Goal: Navigation & Orientation: Find specific page/section

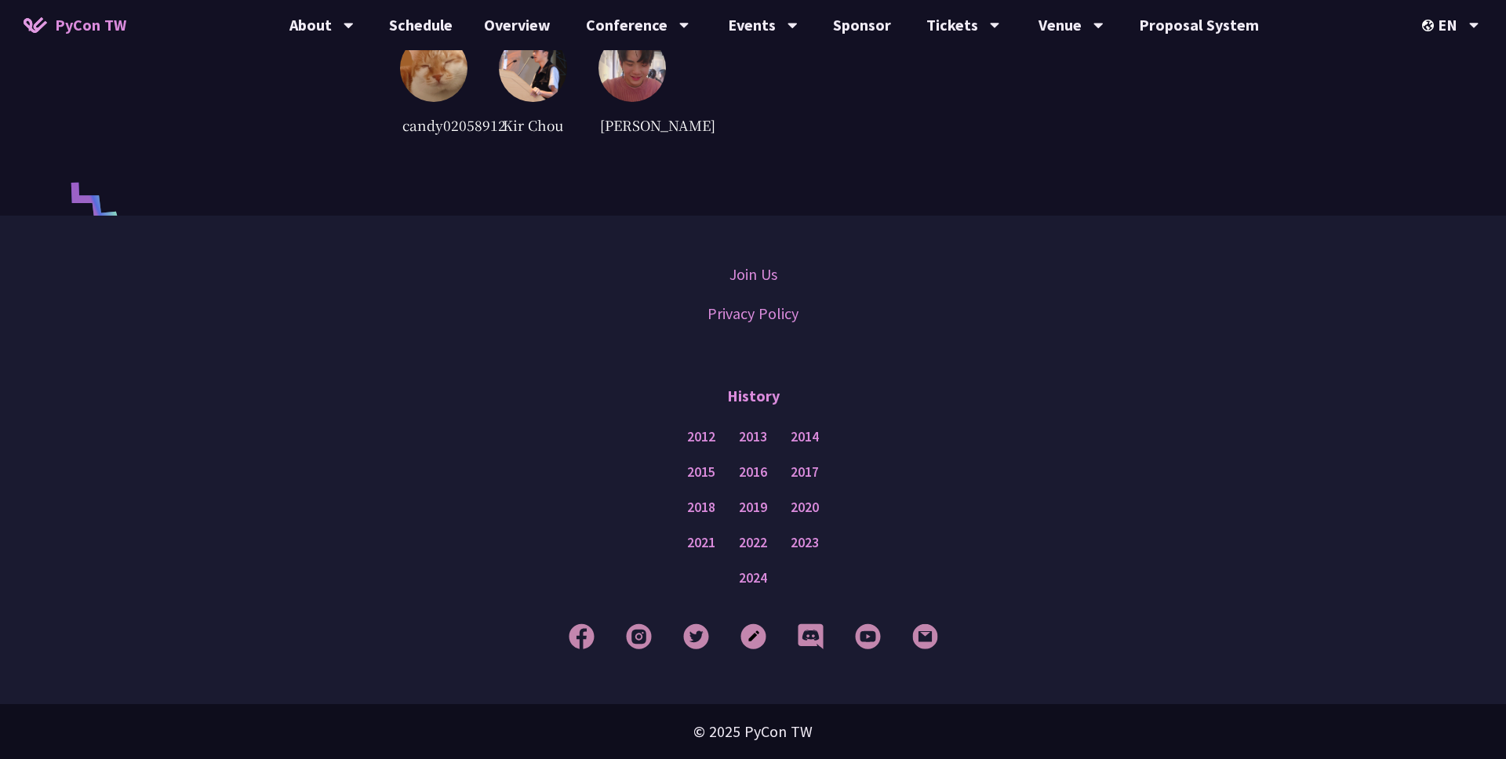
scroll to position [3837, 0]
click at [744, 576] on link "2024" at bounding box center [753, 579] width 28 height 20
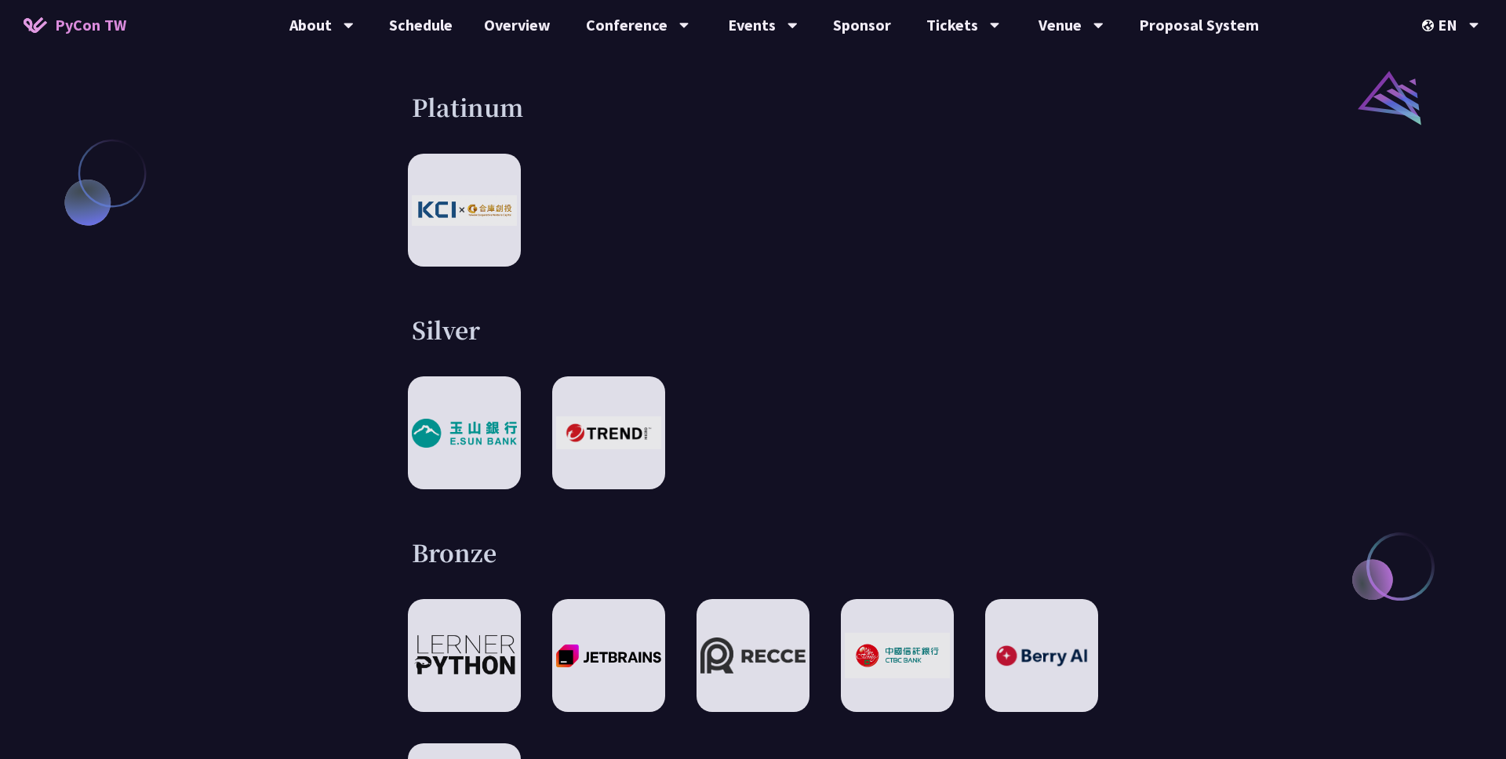
scroll to position [2010, 0]
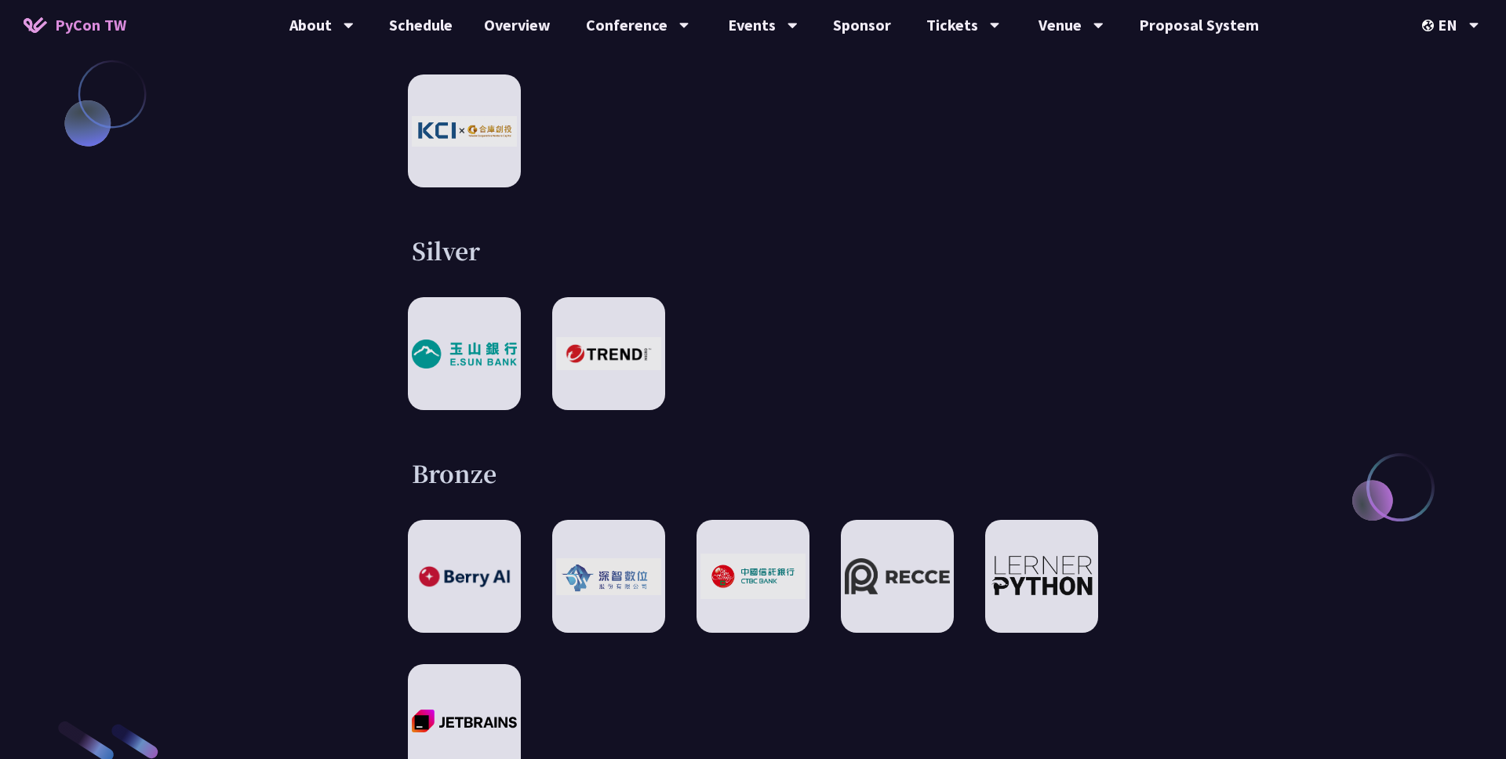
scroll to position [2105, 0]
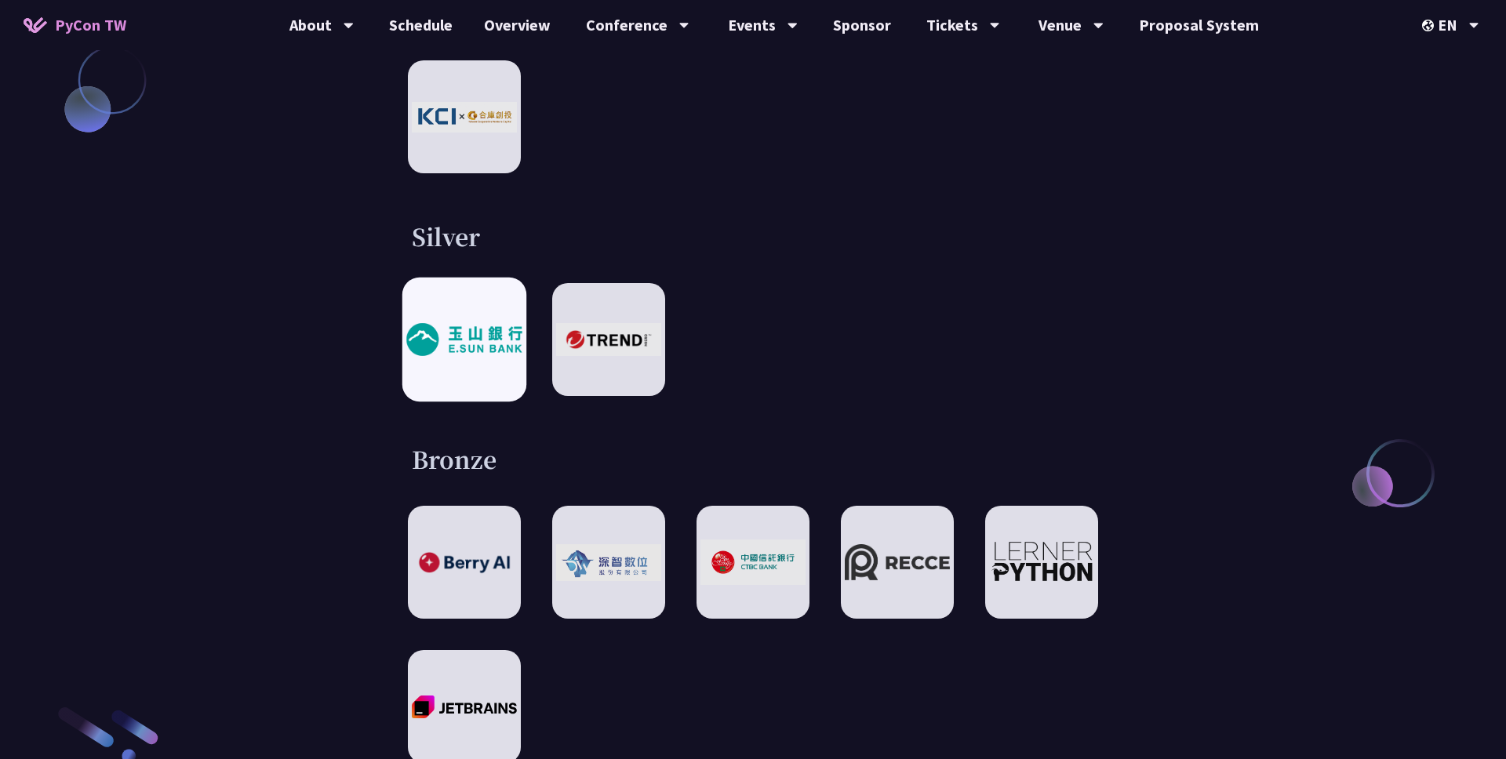
click at [463, 278] on div at bounding box center [464, 340] width 124 height 124
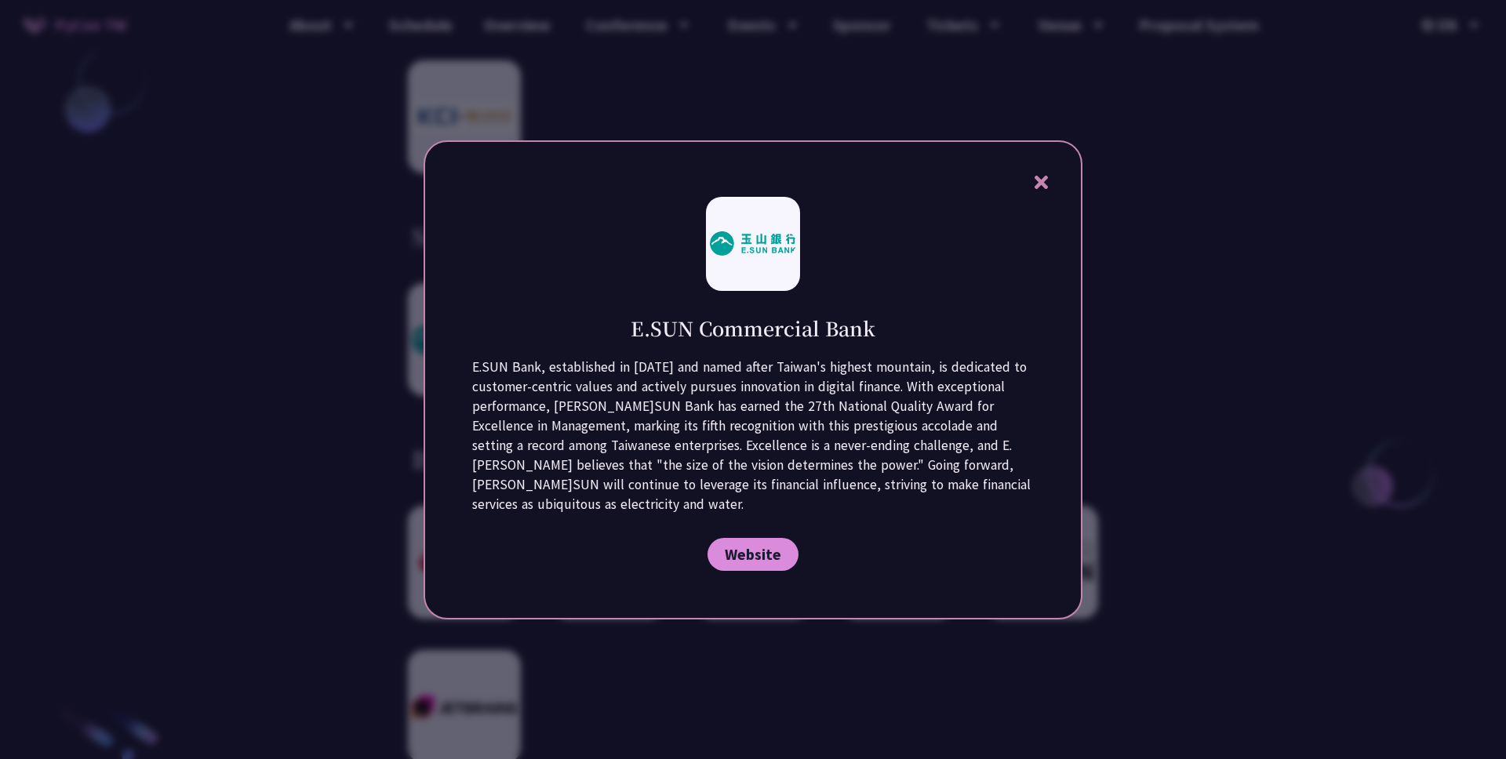
click at [1366, 76] on div at bounding box center [753, 379] width 1506 height 759
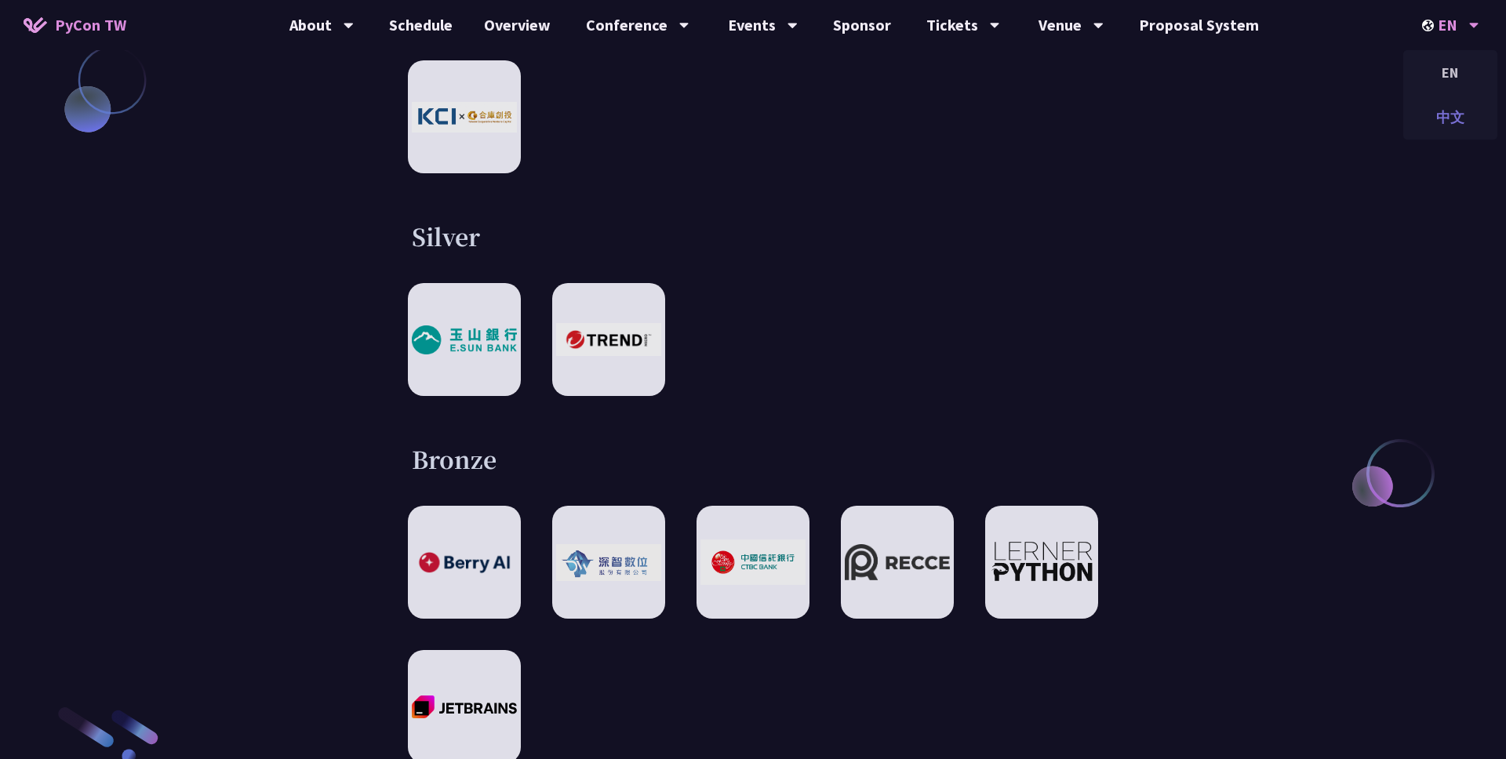
click at [1435, 108] on div "中文" at bounding box center [1450, 117] width 94 height 37
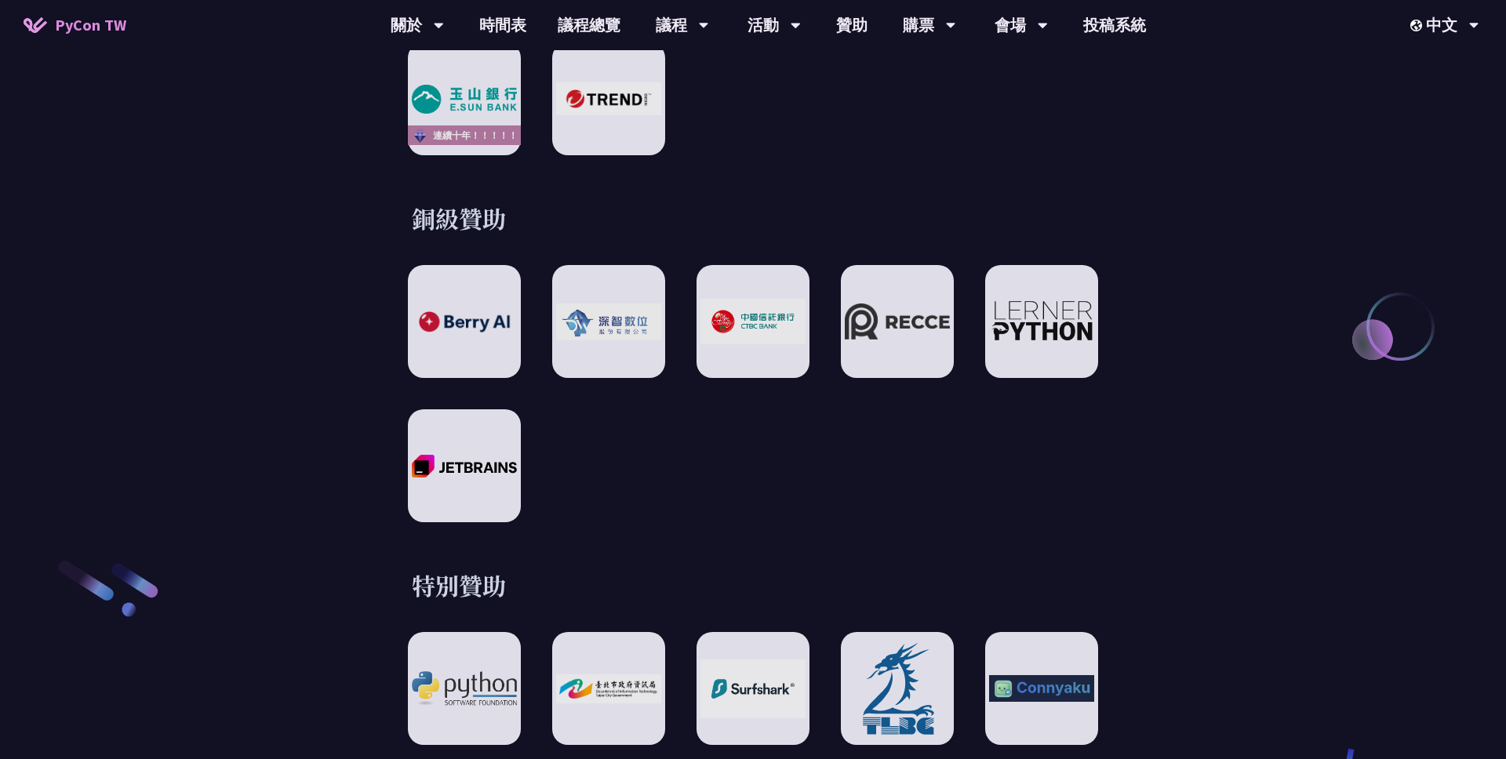
scroll to position [2174, 0]
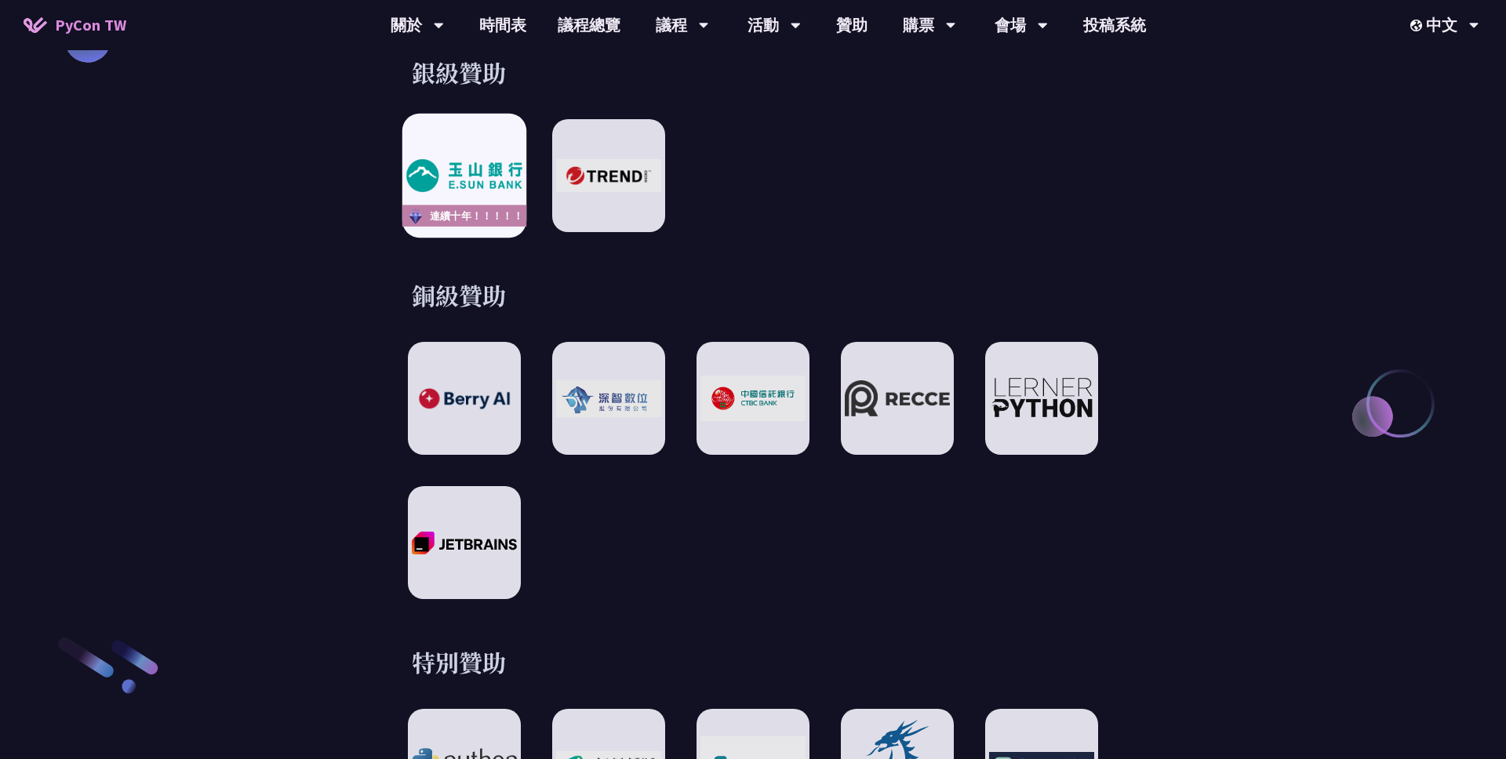
click at [473, 165] on img at bounding box center [463, 176] width 115 height 32
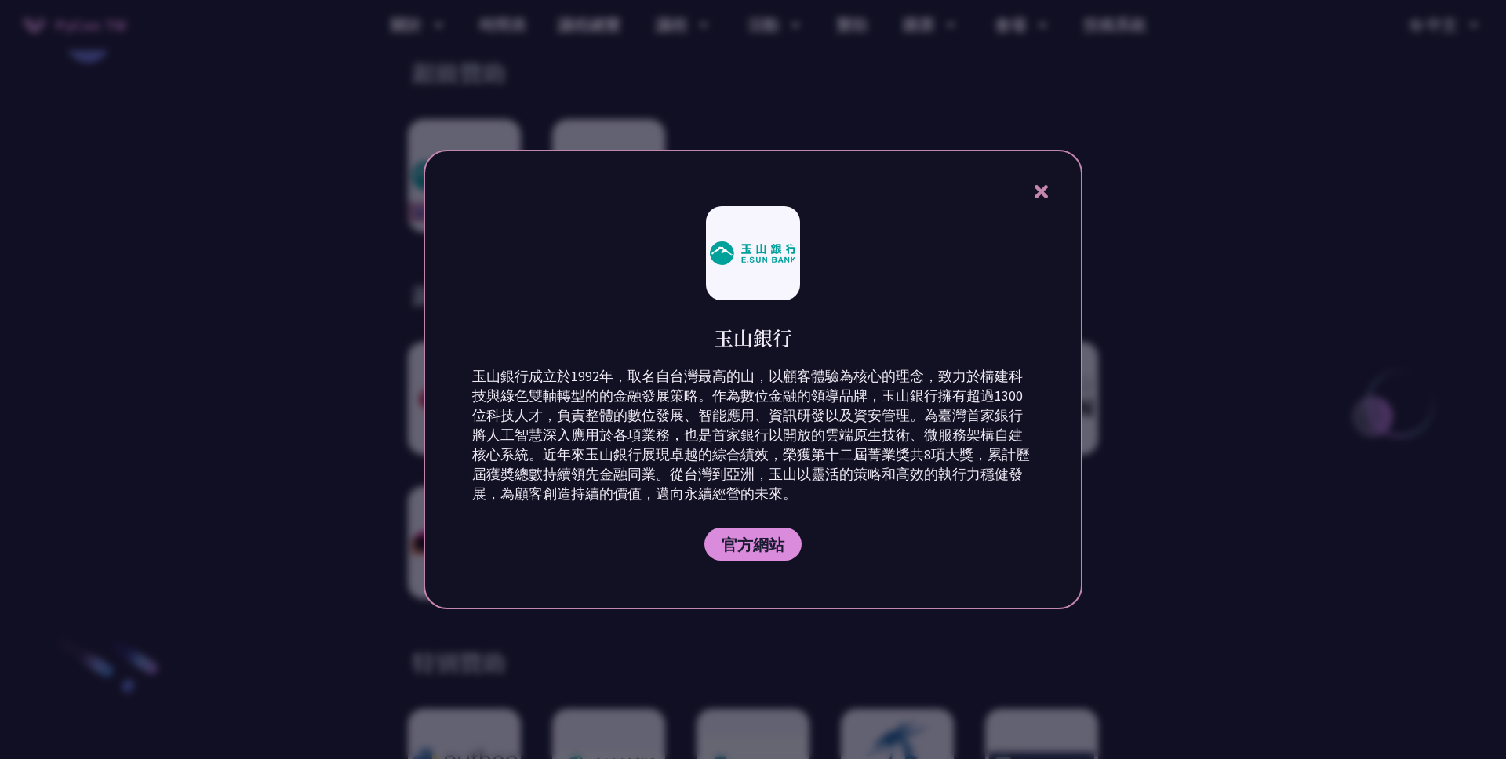
click at [854, 77] on div at bounding box center [753, 379] width 1506 height 759
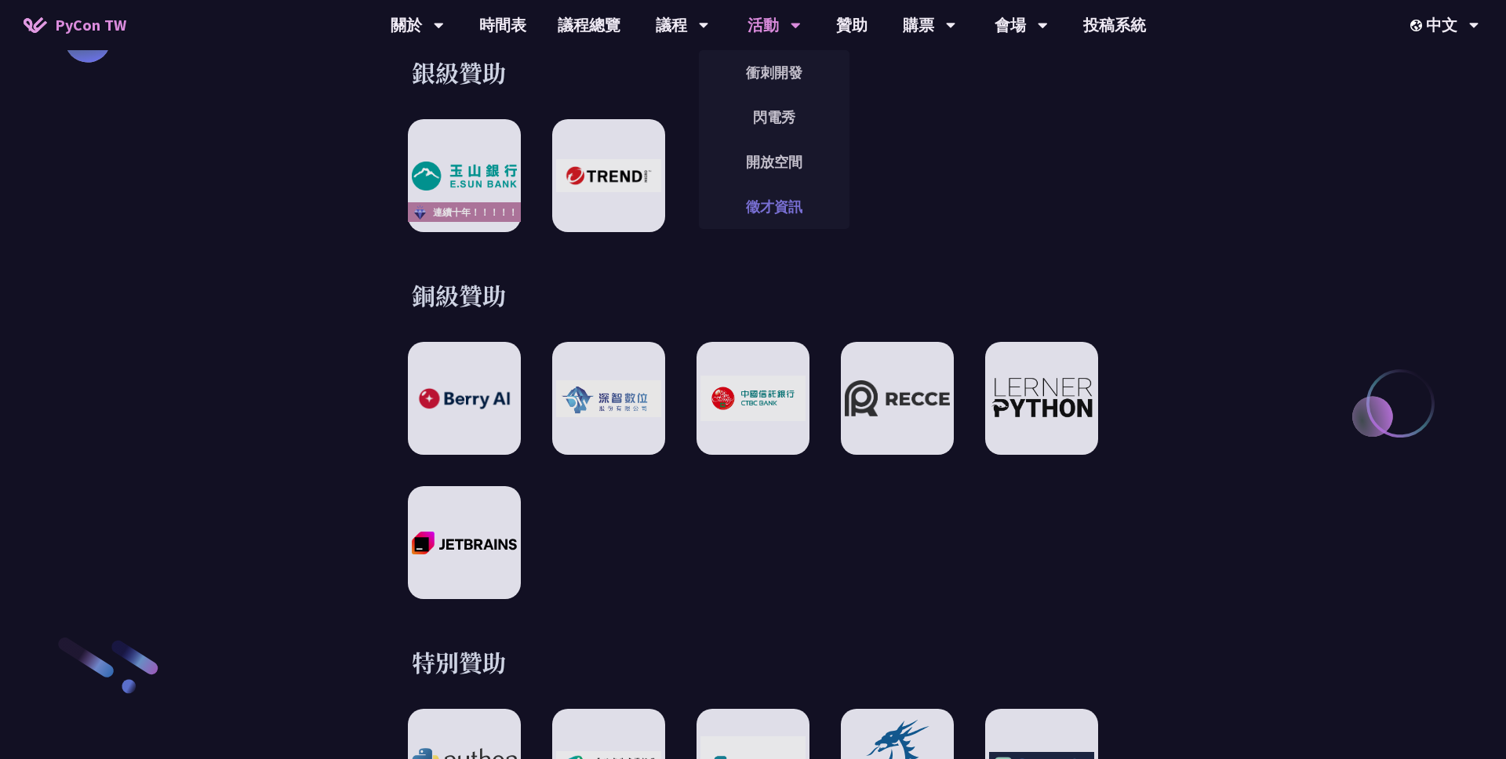
click at [767, 191] on link "徵才資訊" at bounding box center [774, 206] width 151 height 37
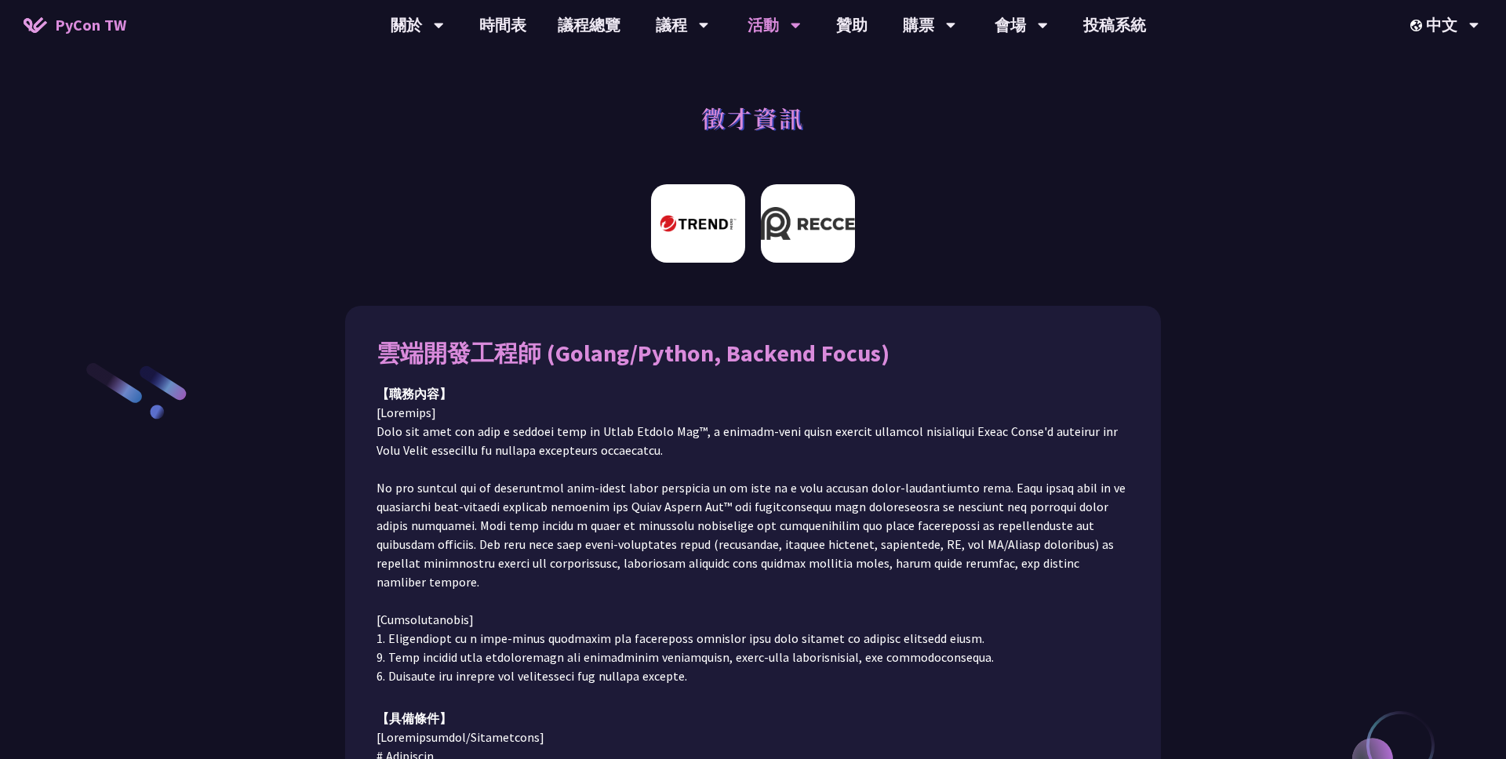
click at [799, 237] on img at bounding box center [808, 223] width 94 height 78
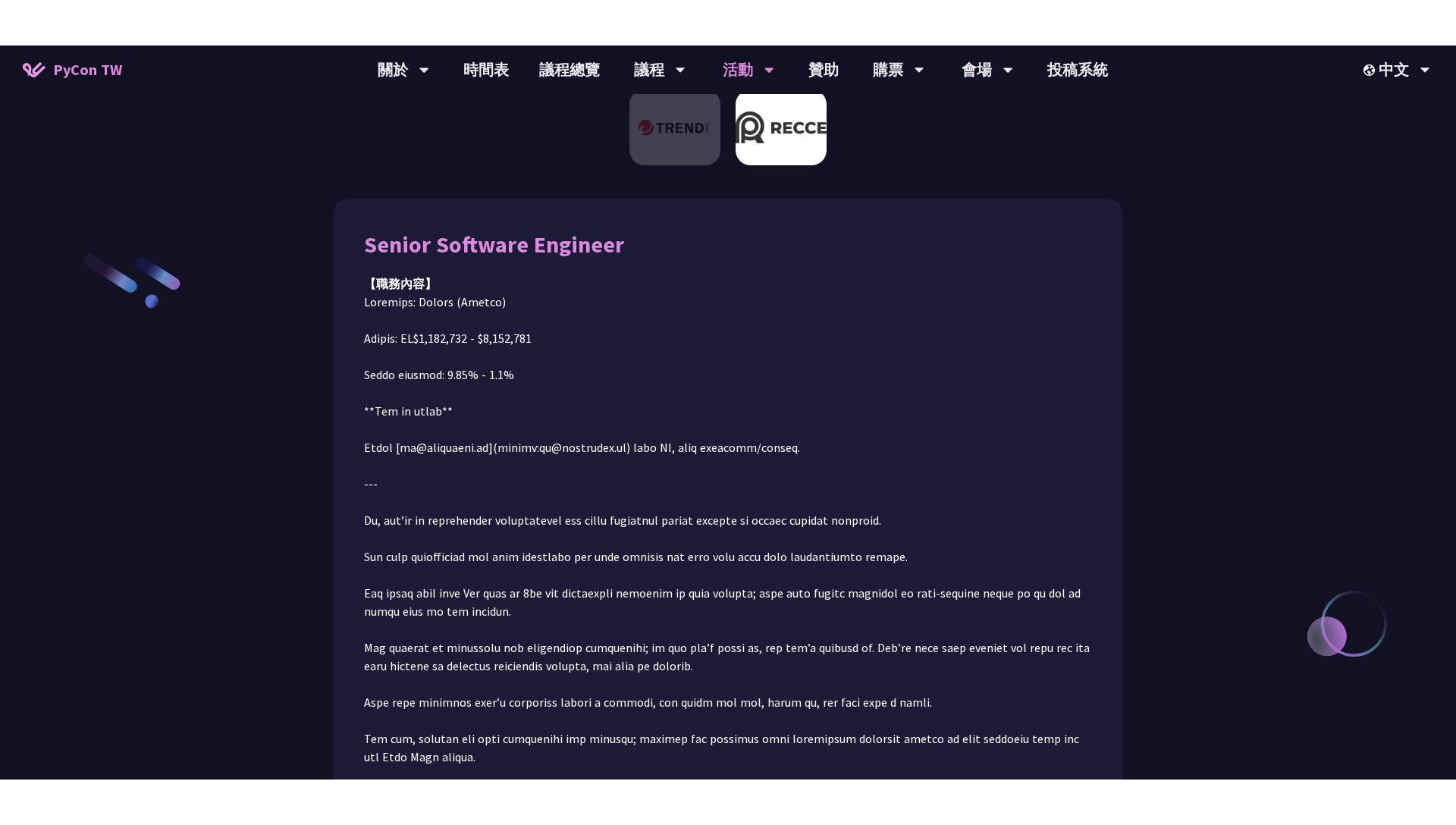
scroll to position [170, 0]
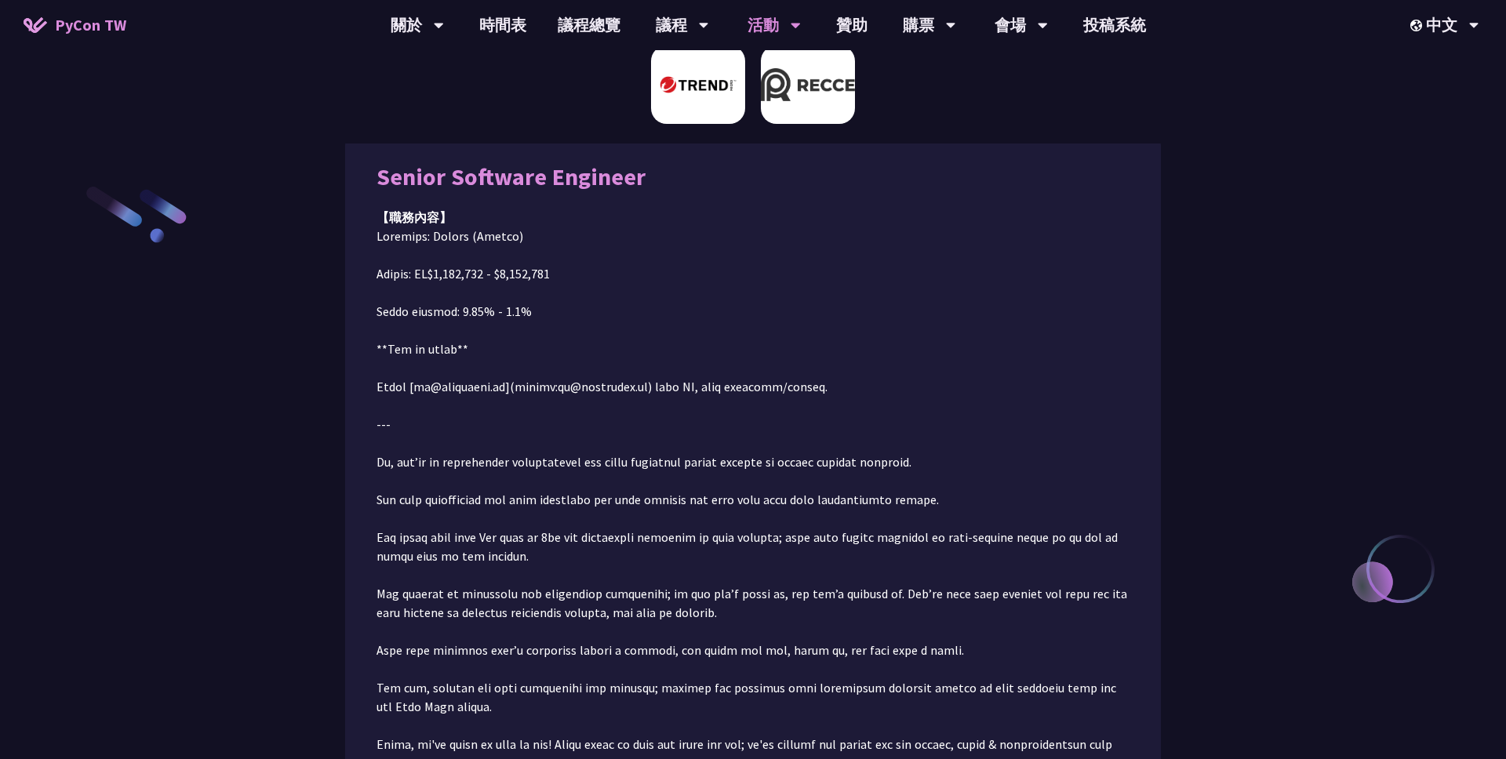
click at [675, 113] on img at bounding box center [698, 84] width 94 height 78
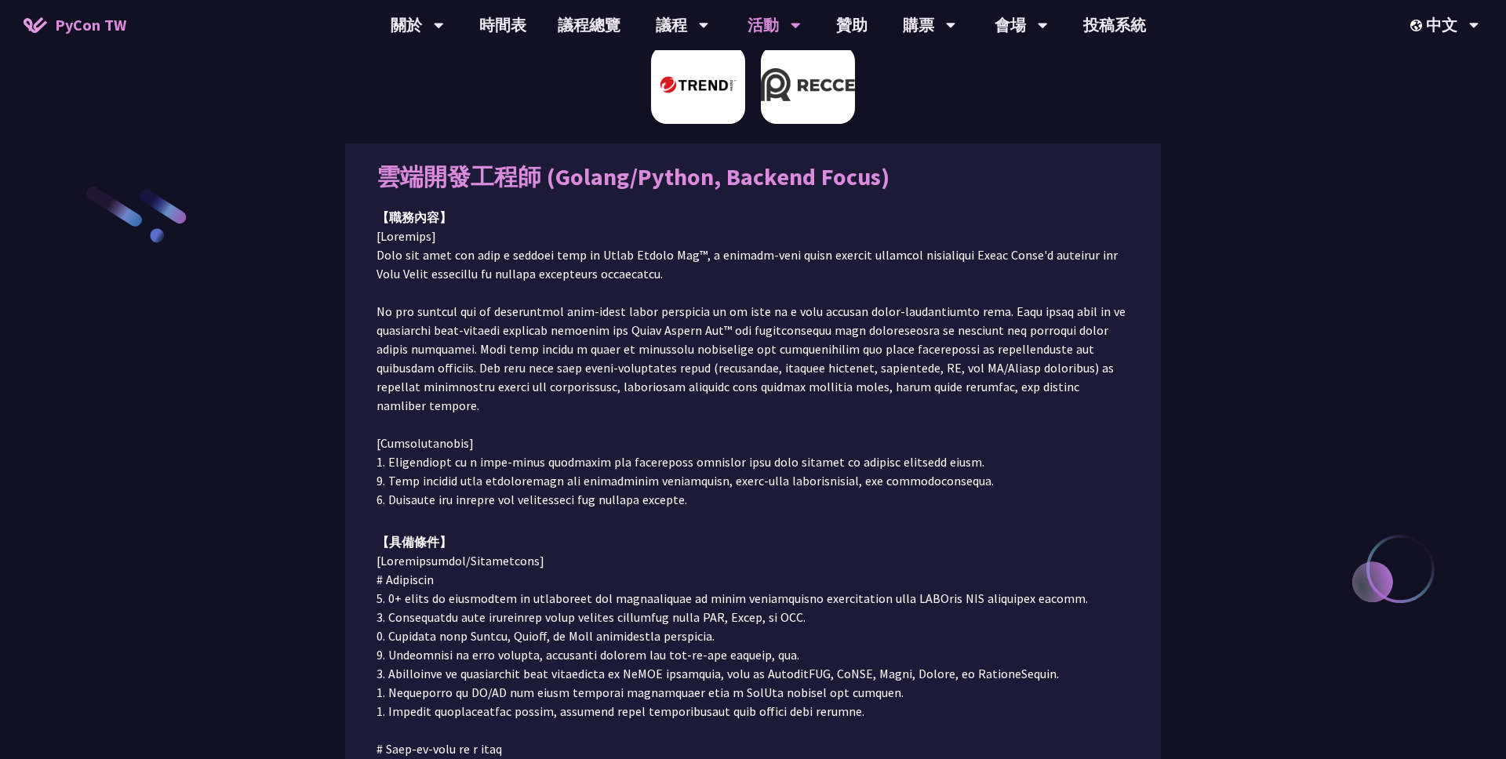
click at [806, 114] on img at bounding box center [808, 84] width 94 height 78
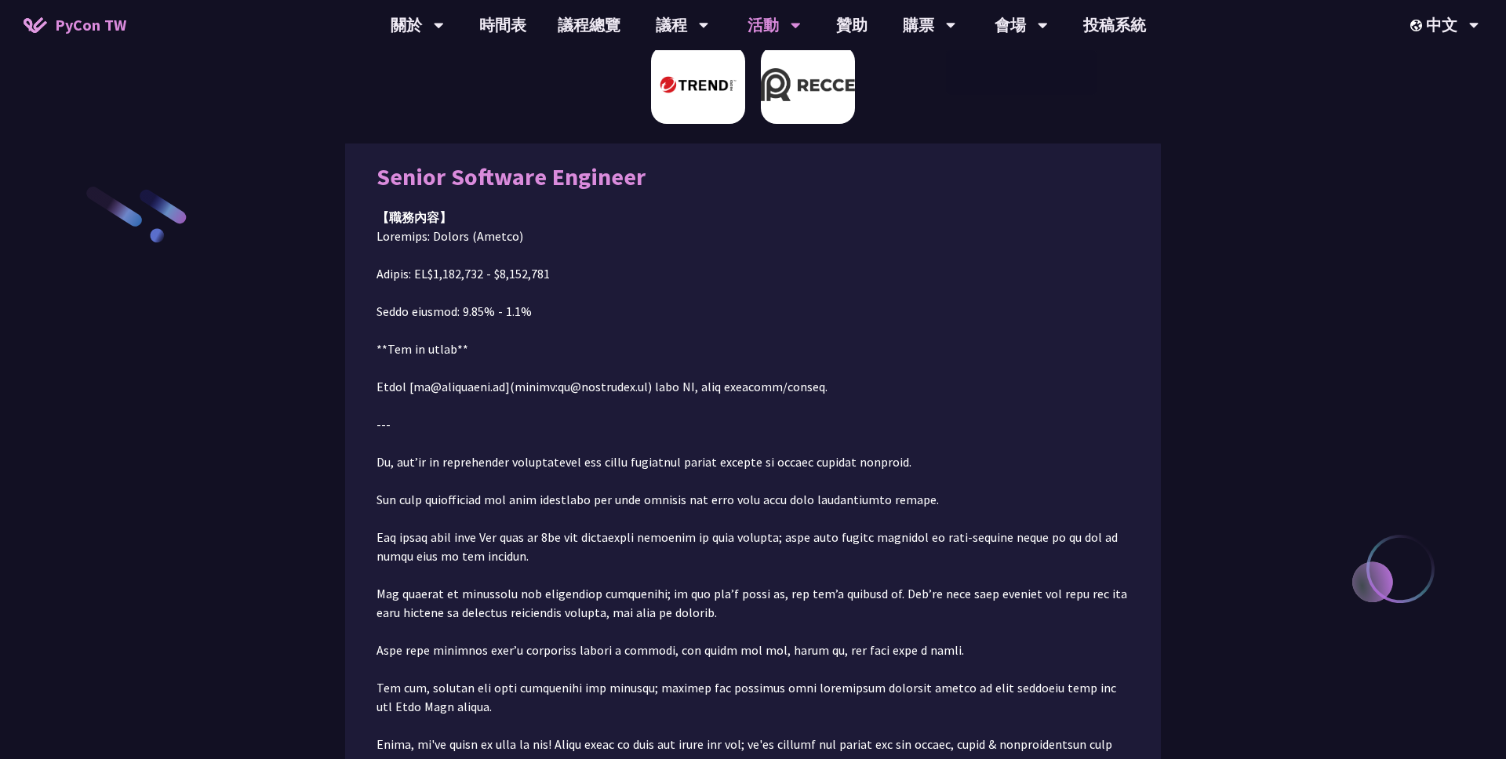
click at [708, 96] on img at bounding box center [698, 84] width 94 height 78
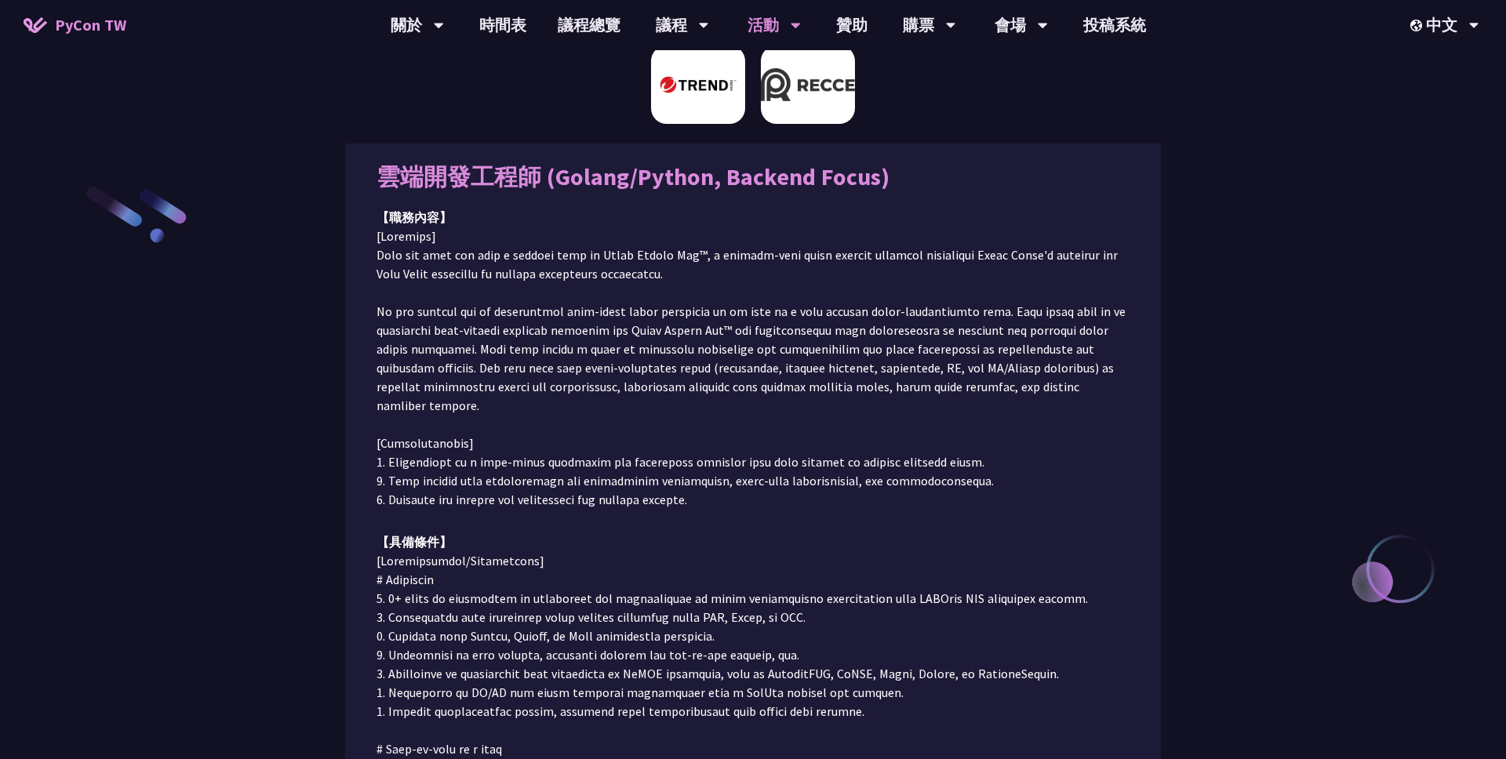
click at [840, 91] on img at bounding box center [808, 84] width 94 height 78
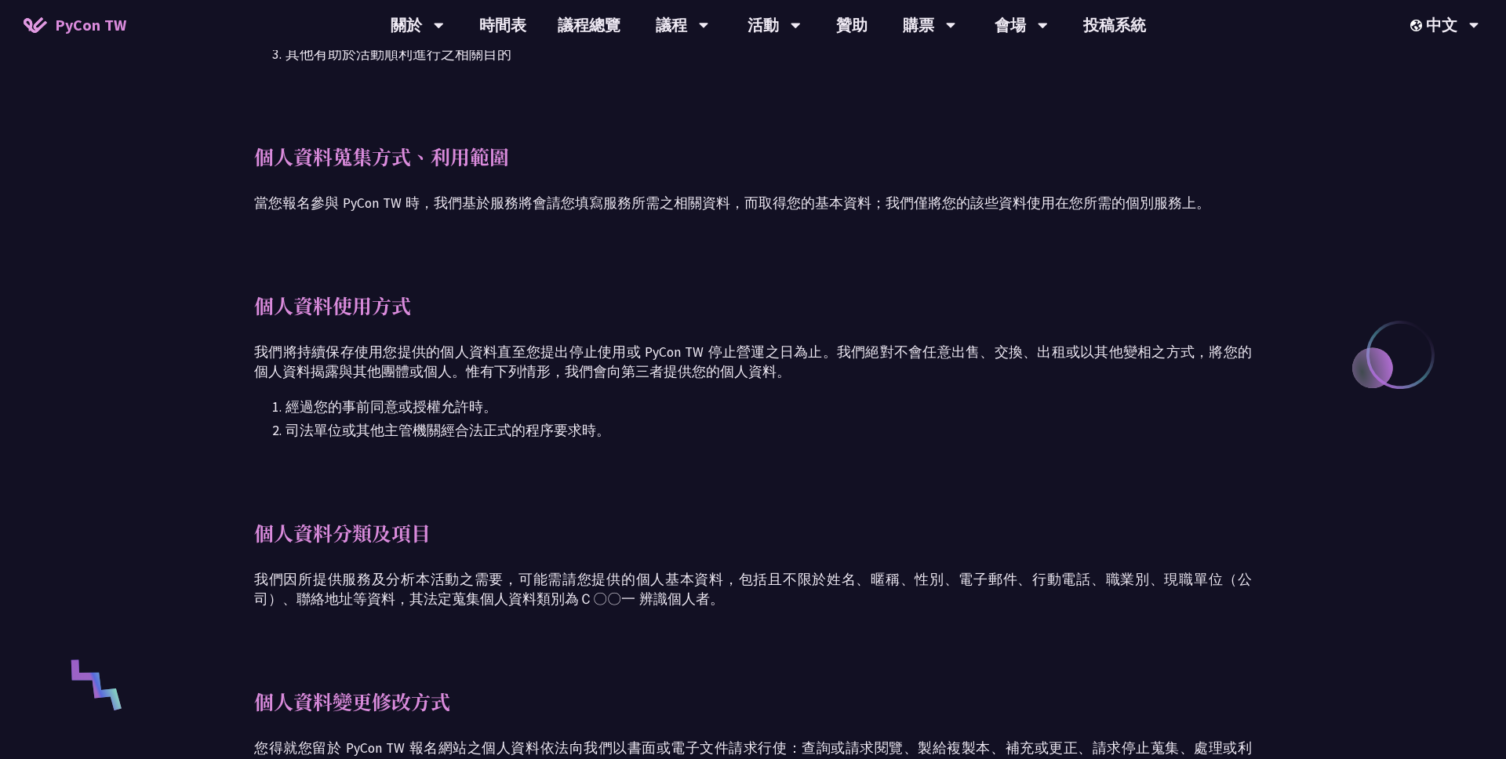
scroll to position [690, 0]
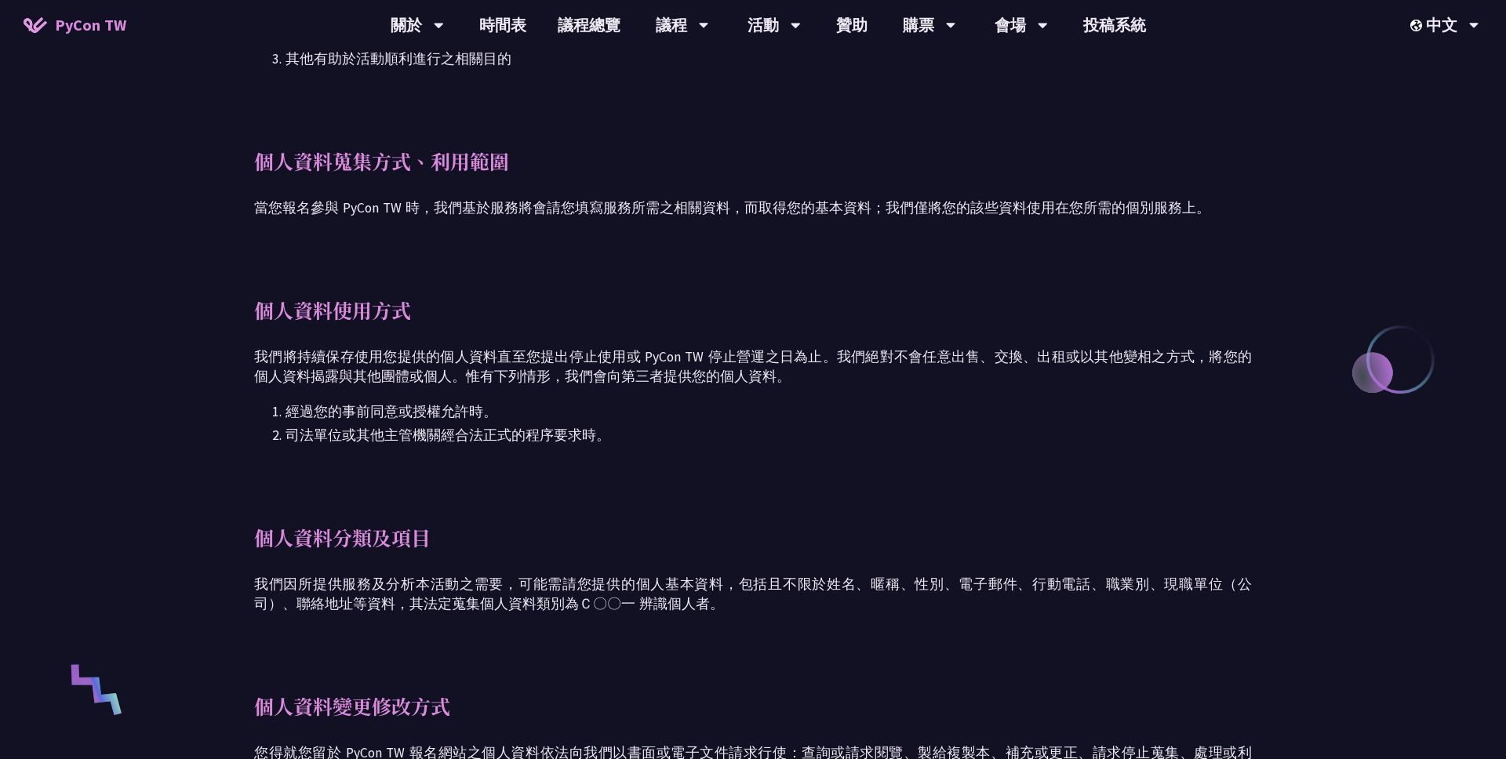
click at [333, 325] on div "個人資料使用方式 我們將持續保存使用您提供的個人資料直至您提出停止使用或 PyCon TW 停止營運之日為止。我們絕對不會任意出售、交換、出租或以其他變相之方…" at bounding box center [753, 371] width 998 height 149
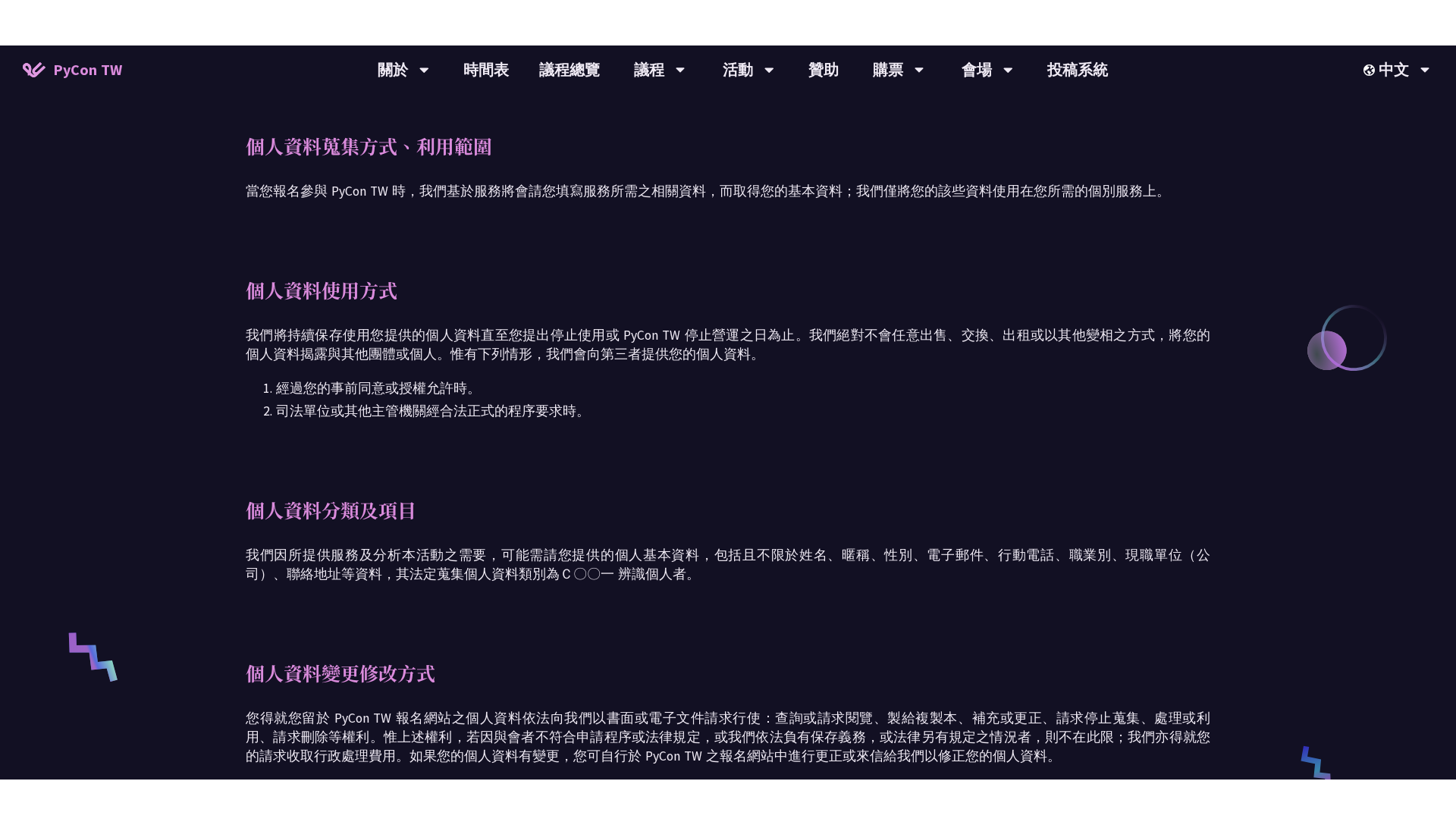
scroll to position [723, 0]
